Goal: Information Seeking & Learning: Learn about a topic

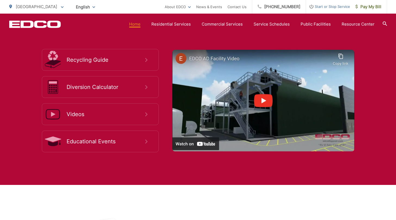
scroll to position [1007, 0]
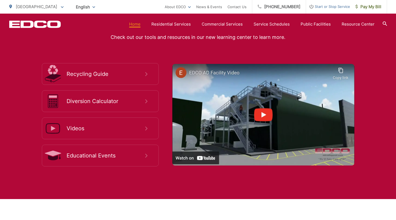
click at [173, 116] on img at bounding box center [264, 115] width 182 height 102
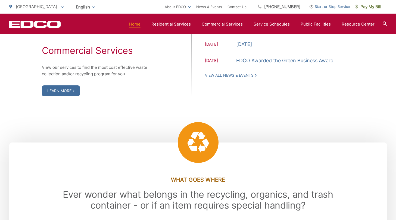
scroll to position [647, 0]
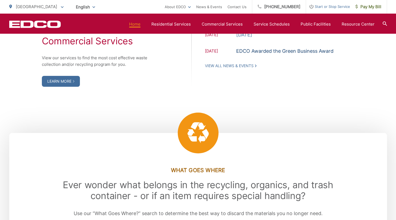
click at [173, 50] on link "EDCO Awarded the Green Business Award" at bounding box center [284, 51] width 97 height 8
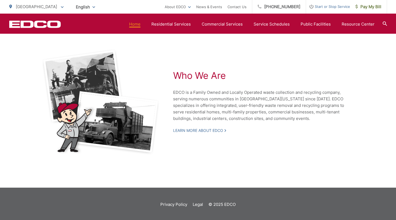
scroll to position [1191, 0]
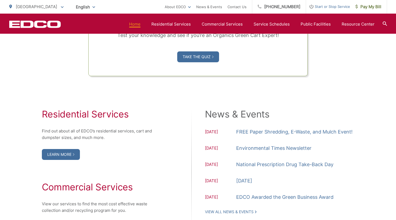
scroll to position [484, 0]
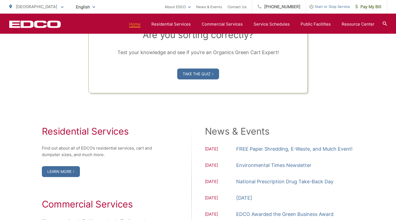
click at [136, 25] on link "Home" at bounding box center [134, 24] width 11 height 7
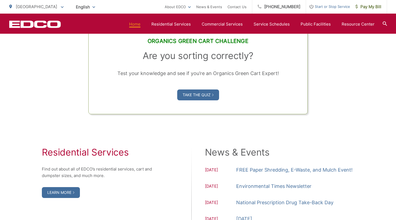
scroll to position [544, 0]
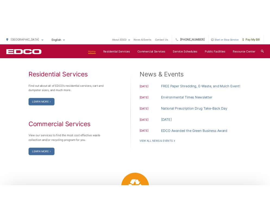
scroll to position [538, 0]
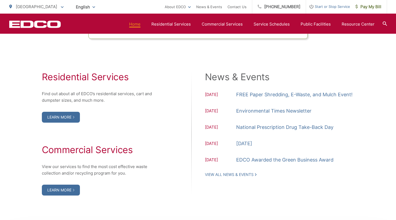
click at [183, 168] on div "Residential Services Find out about all of EDCO’s residential services, cart an…" at bounding box center [198, 134] width 378 height 124
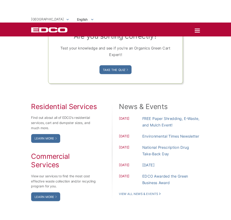
scroll to position [365, 0]
